Goal: Task Accomplishment & Management: Manage account settings

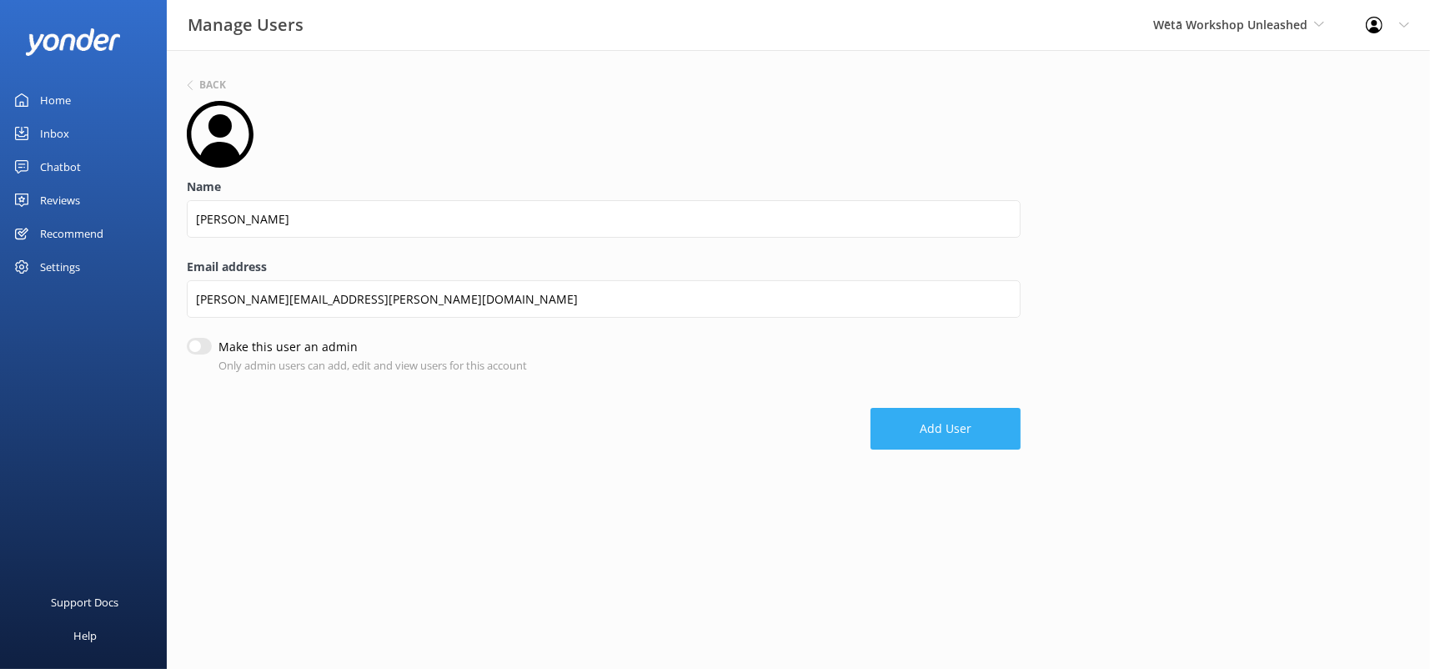
click at [972, 433] on button "Add User" at bounding box center [946, 429] width 150 height 42
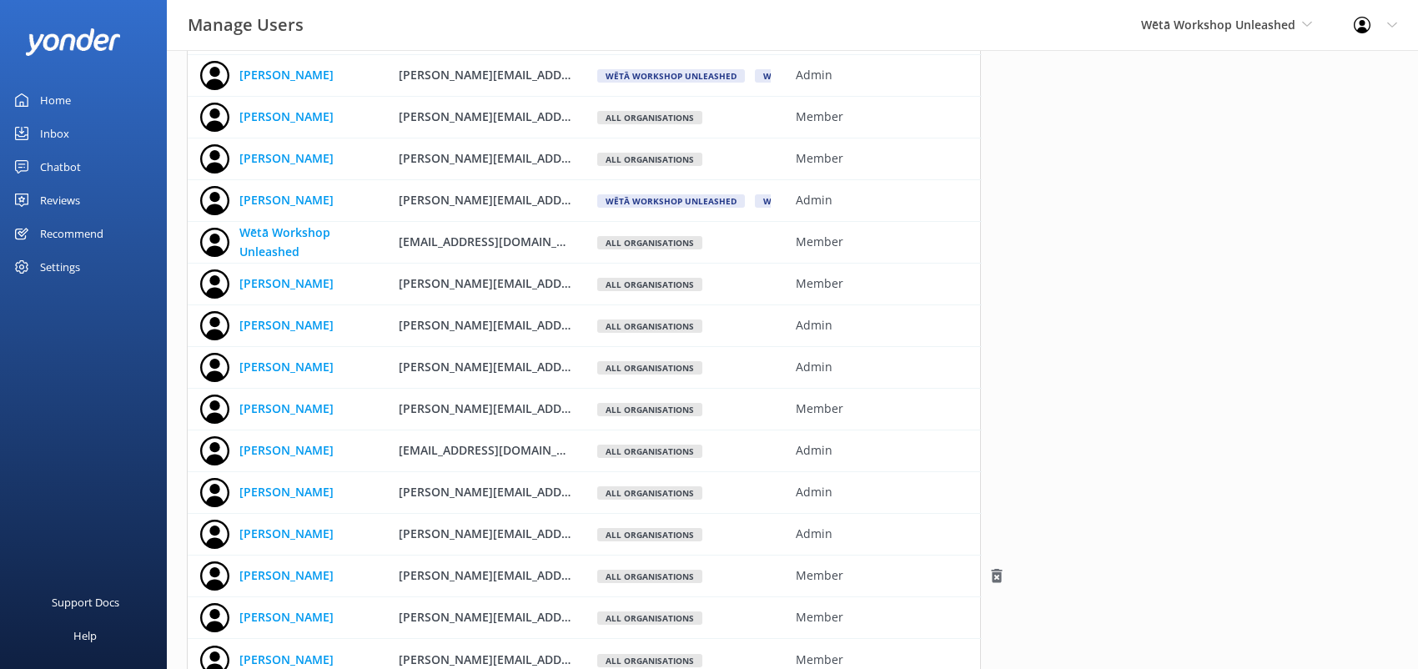
scroll to position [199, 0]
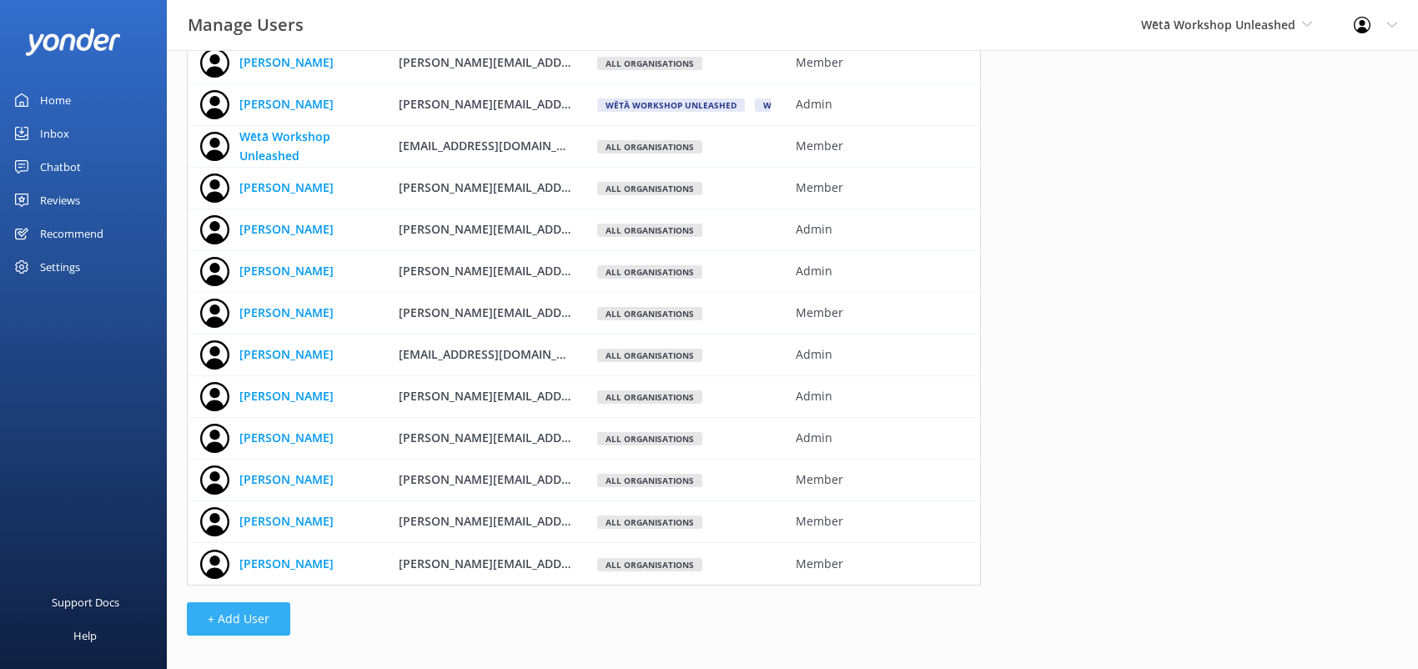
click at [229, 614] on button "+ Add User" at bounding box center [238, 618] width 103 height 33
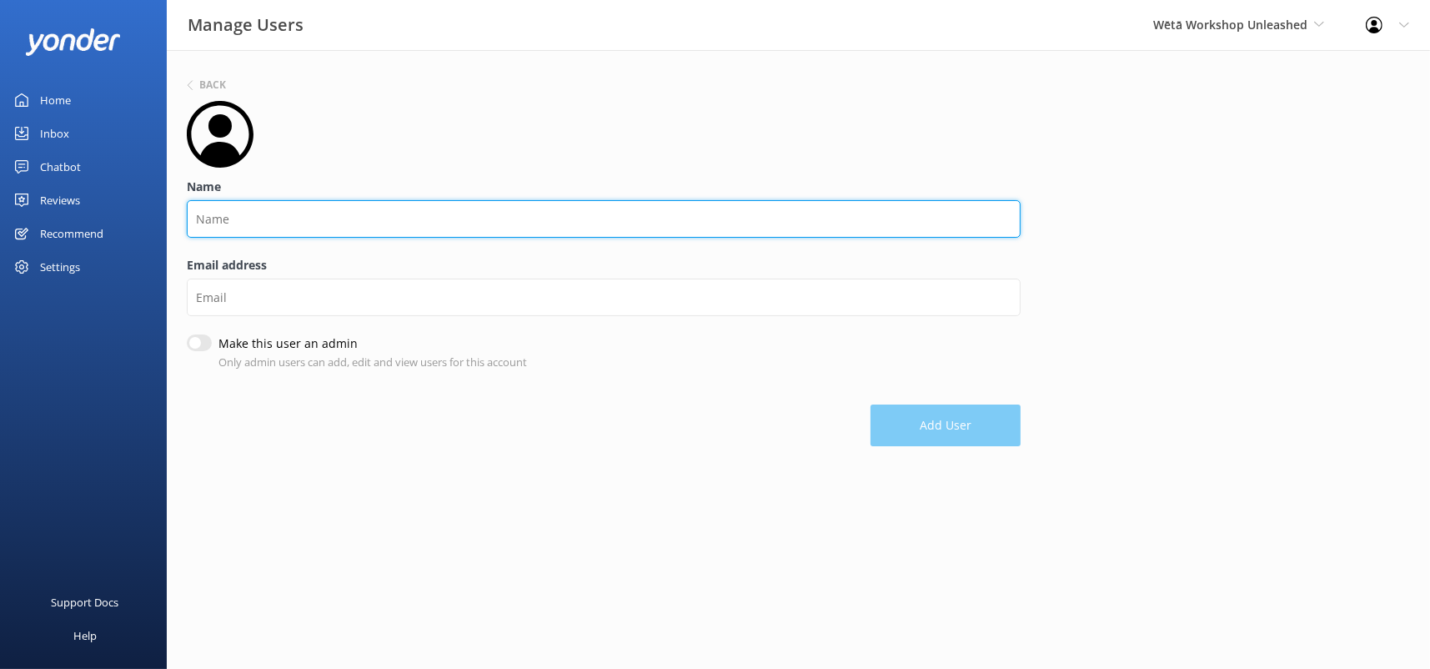
click at [904, 219] on input "Name" at bounding box center [604, 219] width 834 height 38
type input "[PERSON_NAME]"
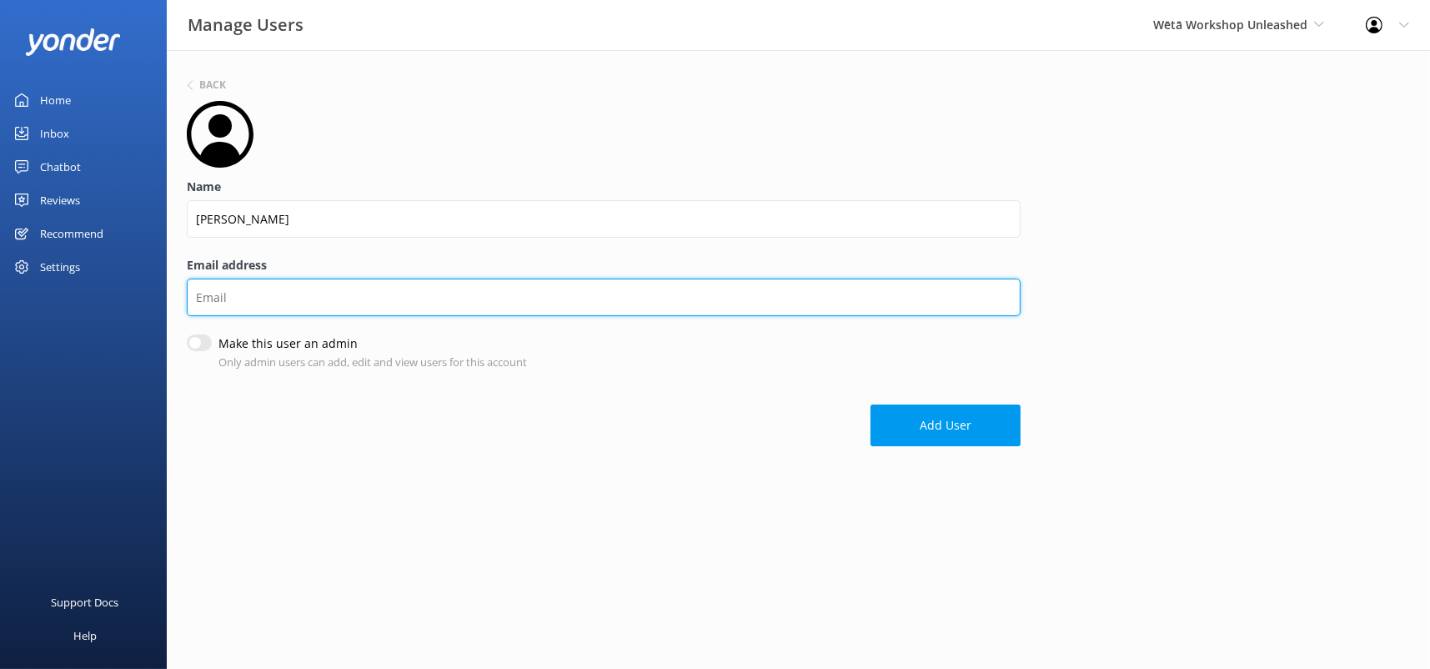
click at [863, 302] on input "Email address" at bounding box center [604, 298] width 834 height 38
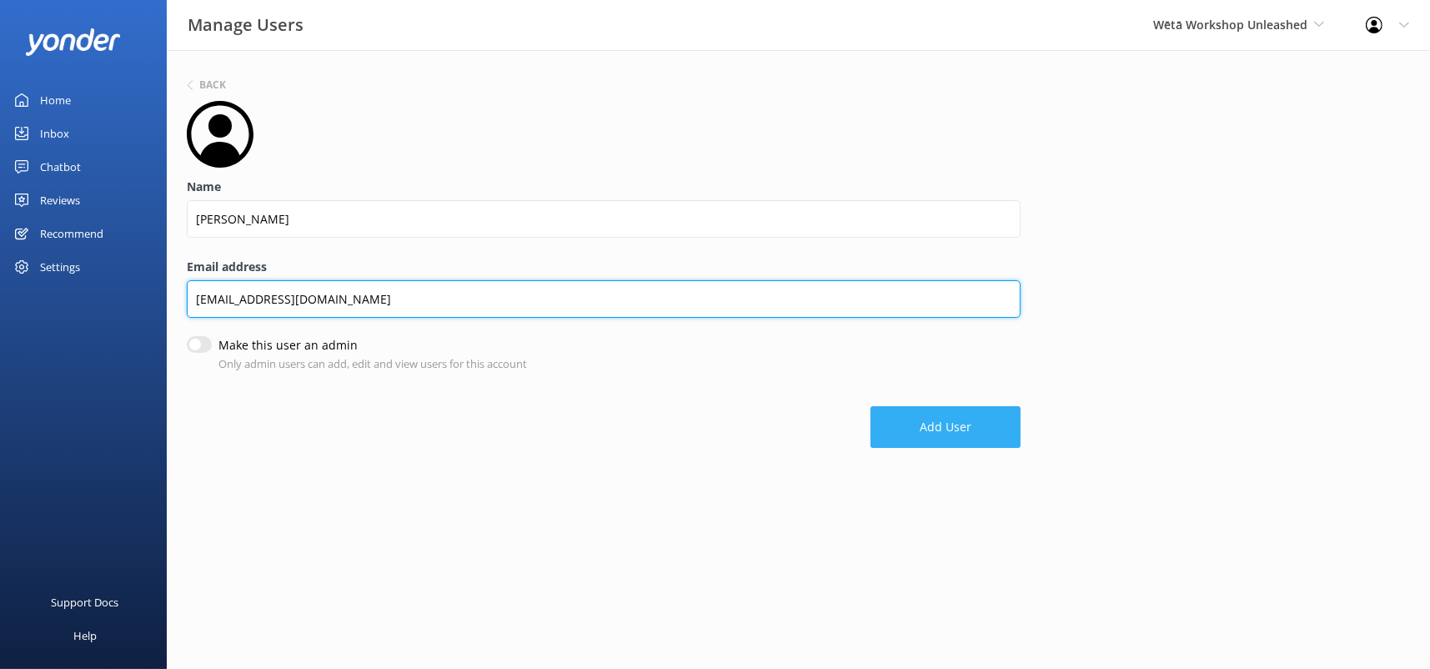
type input "[EMAIL_ADDRESS][DOMAIN_NAME]"
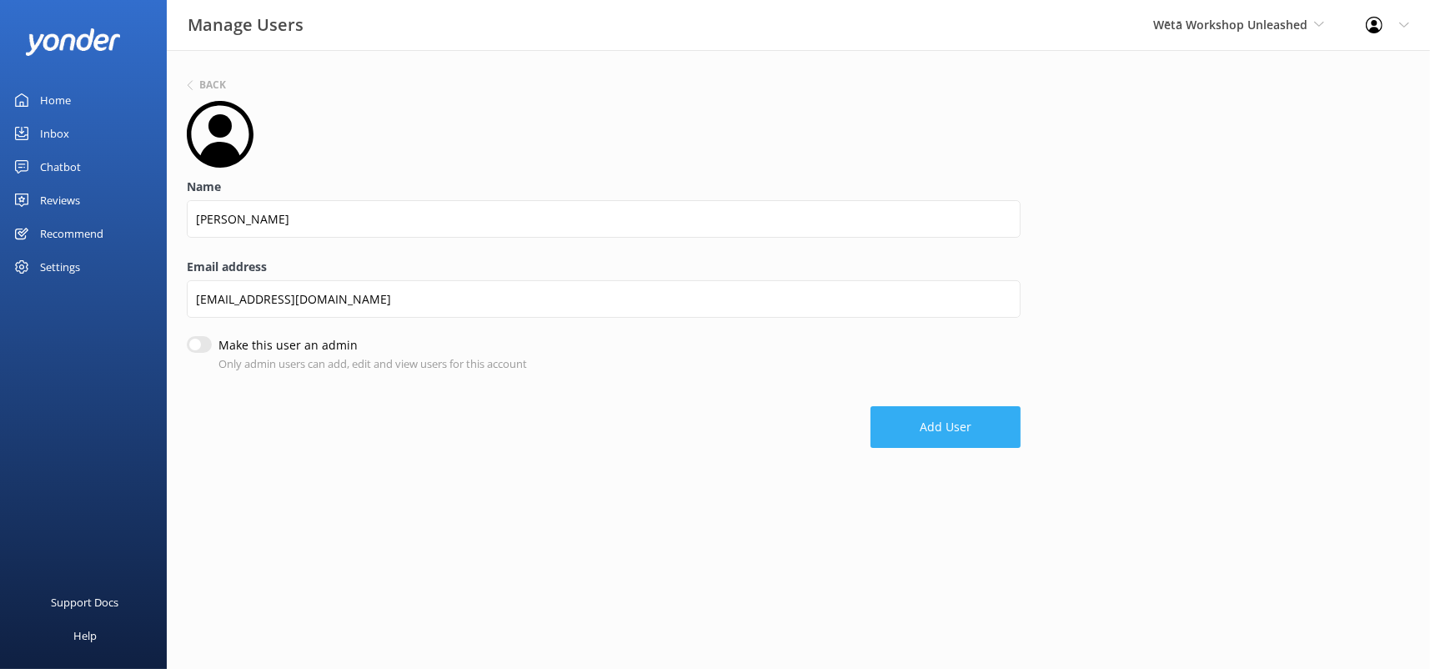
click at [909, 419] on button "Add User" at bounding box center [946, 427] width 150 height 42
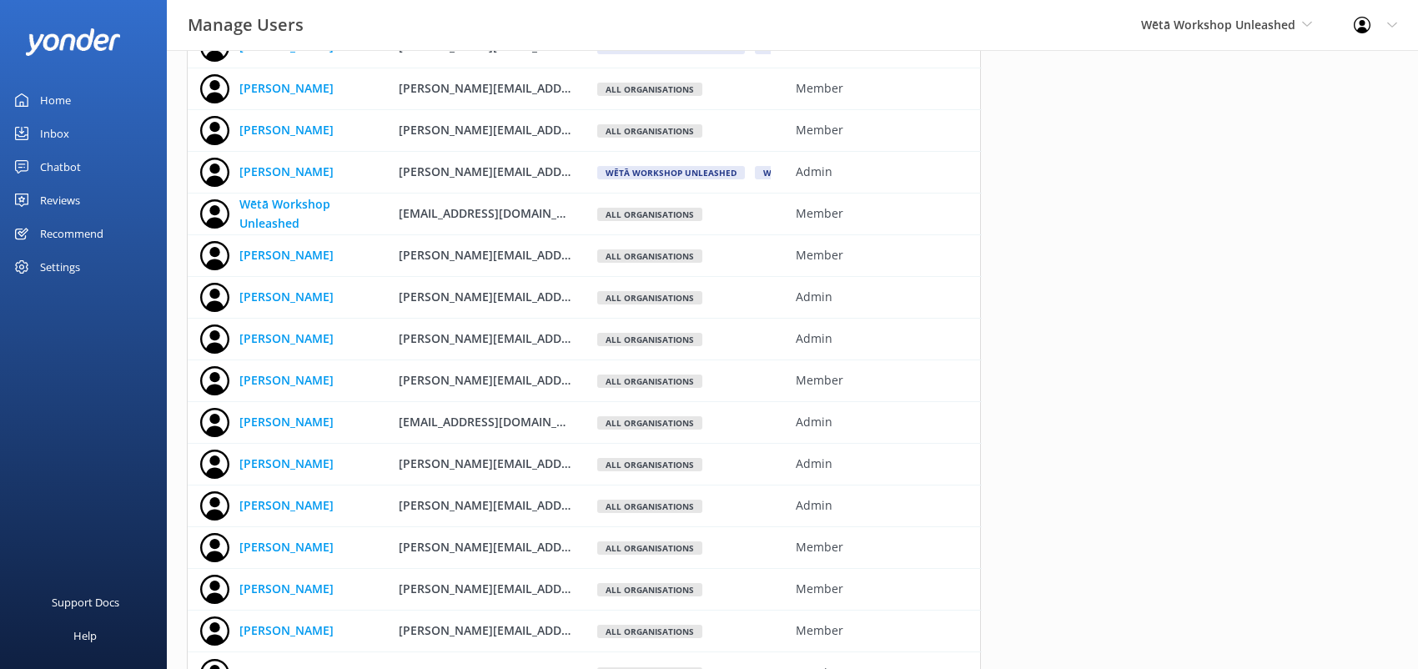
scroll to position [241, 0]
